Goal: Navigation & Orientation: Find specific page/section

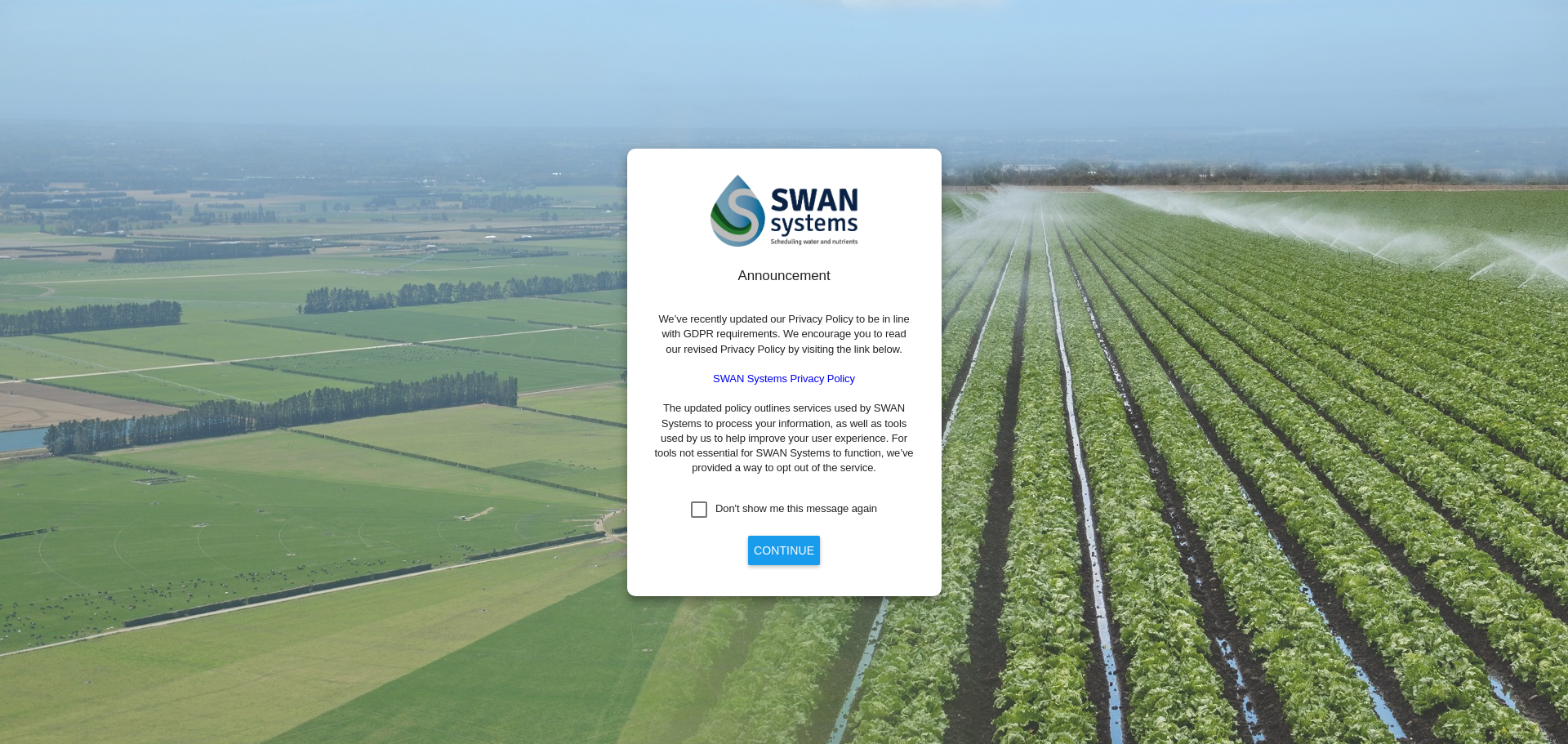
click at [793, 541] on button "Continue" at bounding box center [784, 550] width 72 height 30
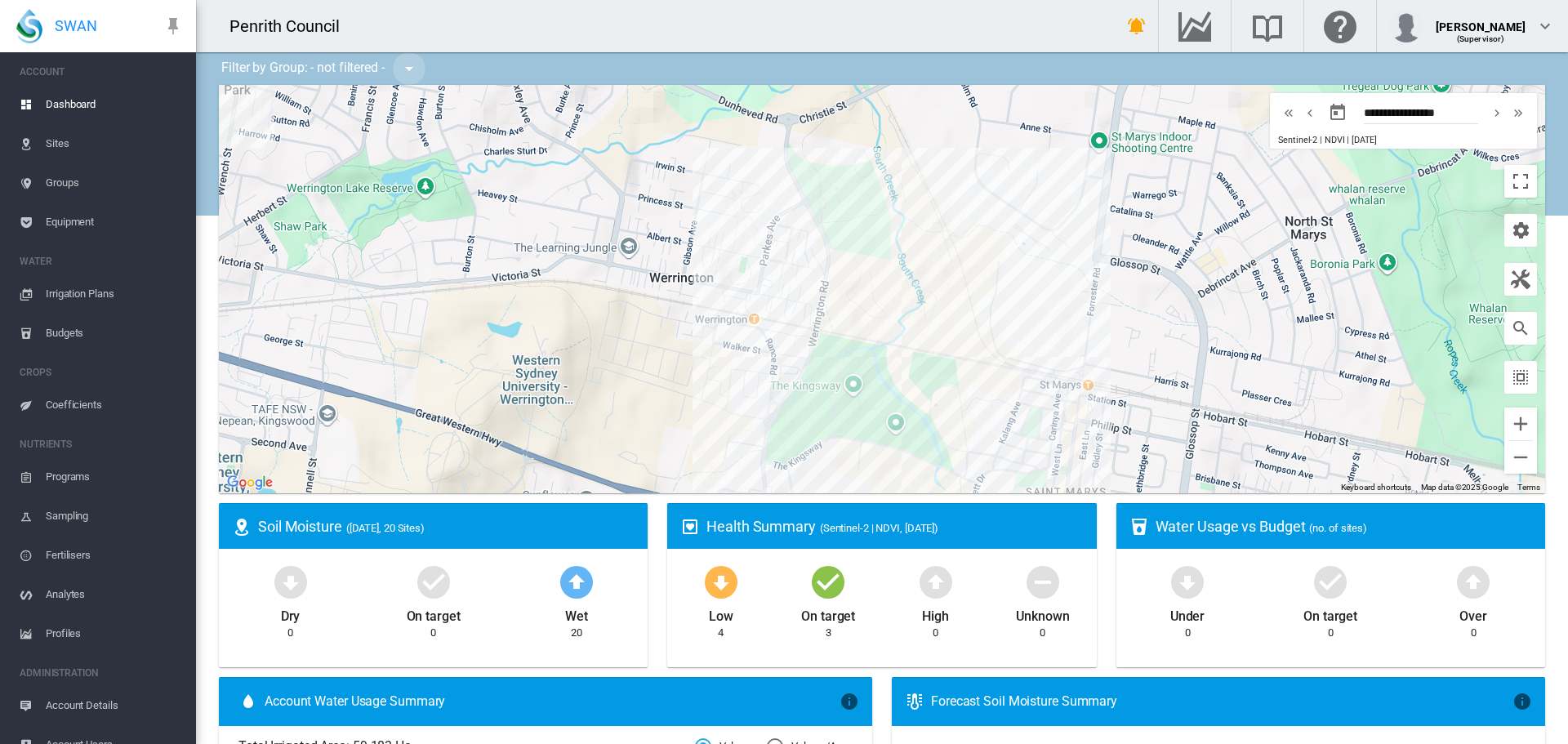
click at [414, 75] on md-icon "icon-menu-down" at bounding box center [409, 68] width 19 height 19
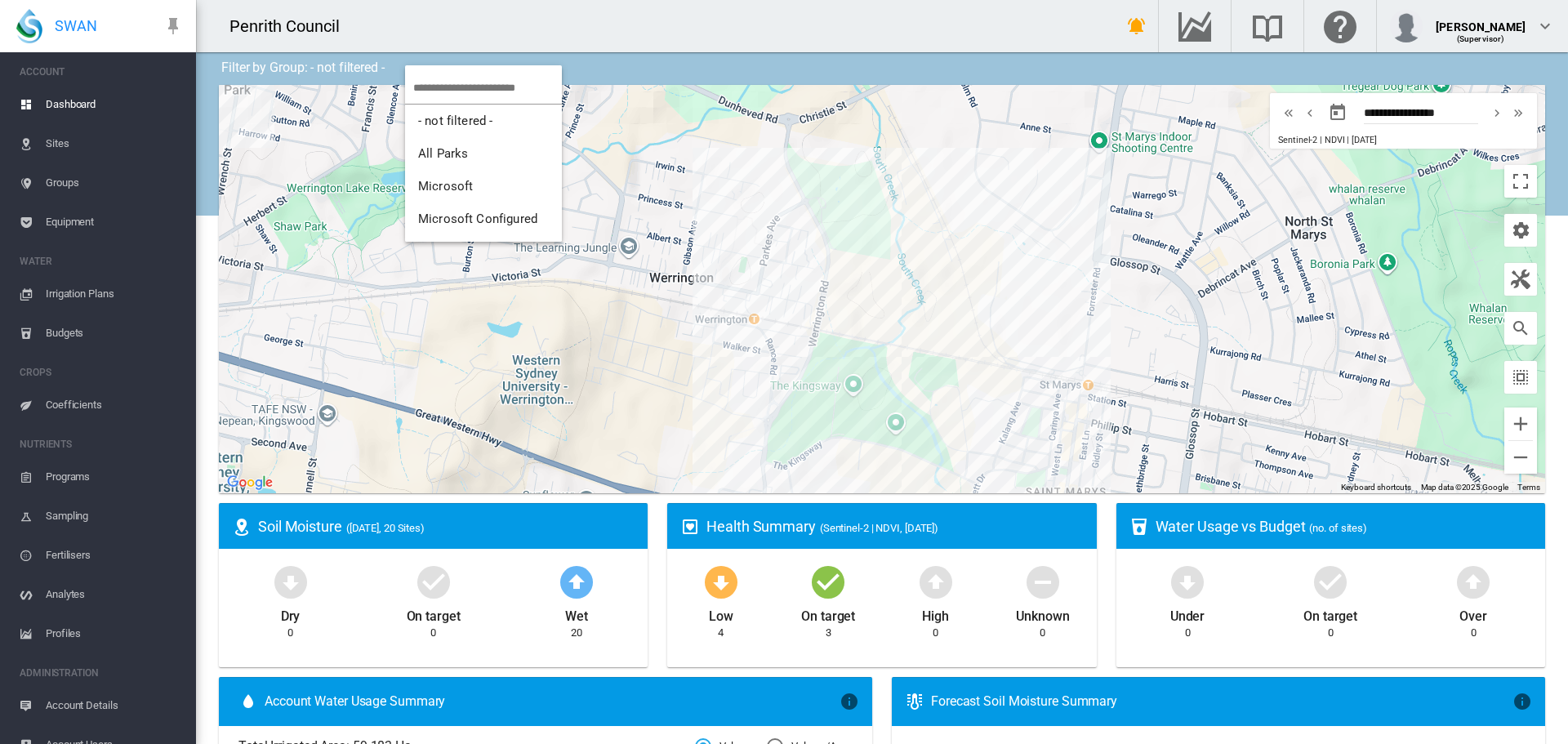
click at [414, 75] on input "search" at bounding box center [487, 88] width 148 height 32
click at [90, 102] on md-backdrop at bounding box center [784, 372] width 1568 height 744
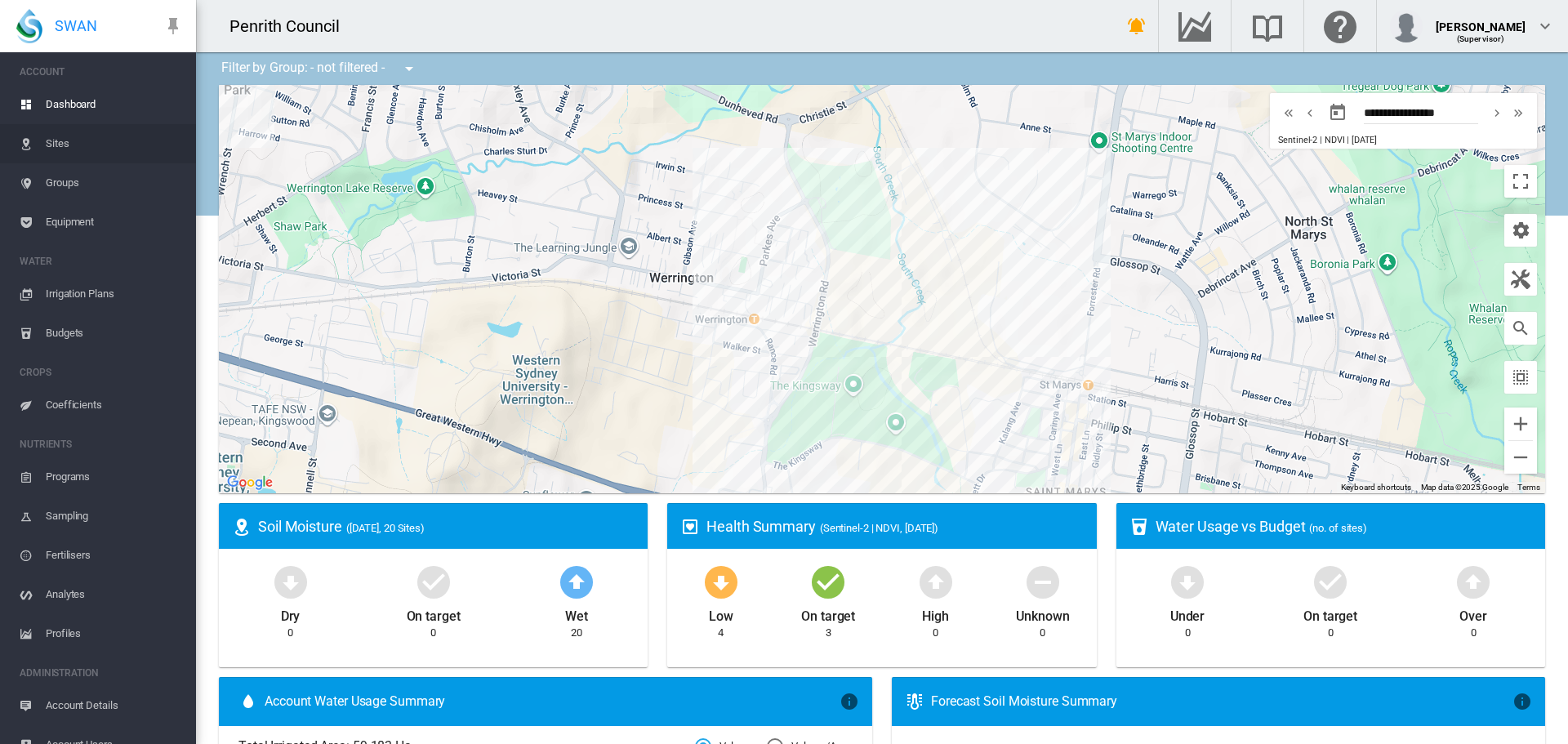
click at [51, 146] on span "Sites" at bounding box center [114, 143] width 137 height 39
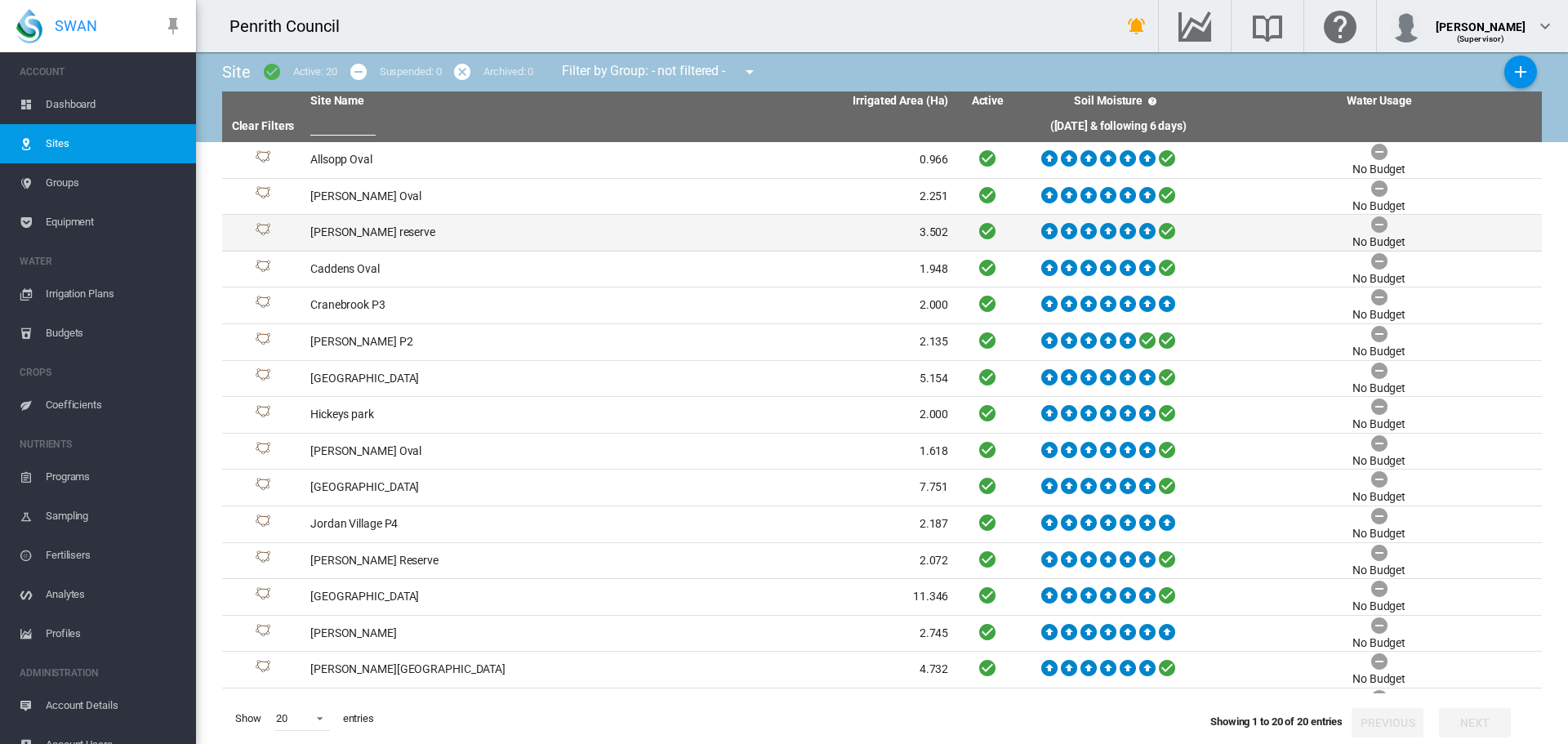
click at [333, 229] on td "[PERSON_NAME] reserve" at bounding box center [466, 232] width 325 height 36
